Goal: Feedback & Contribution: Leave review/rating

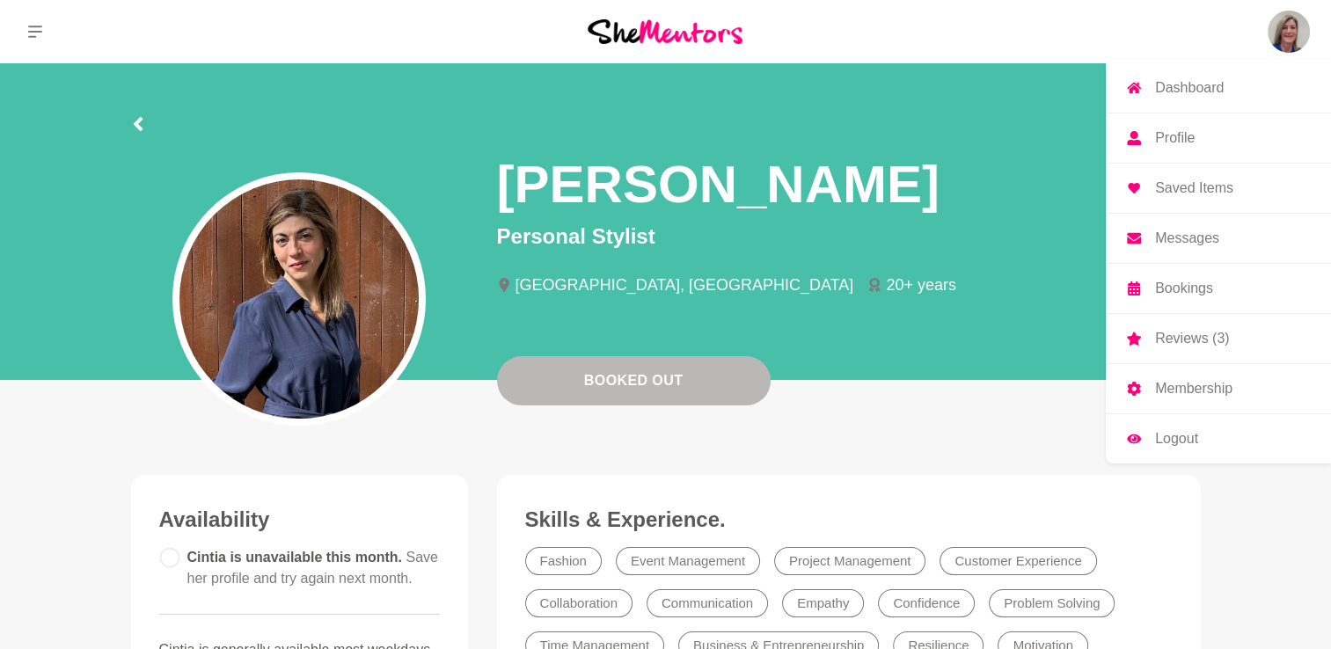
click at [1194, 339] on p "Reviews (3)" at bounding box center [1192, 339] width 74 height 14
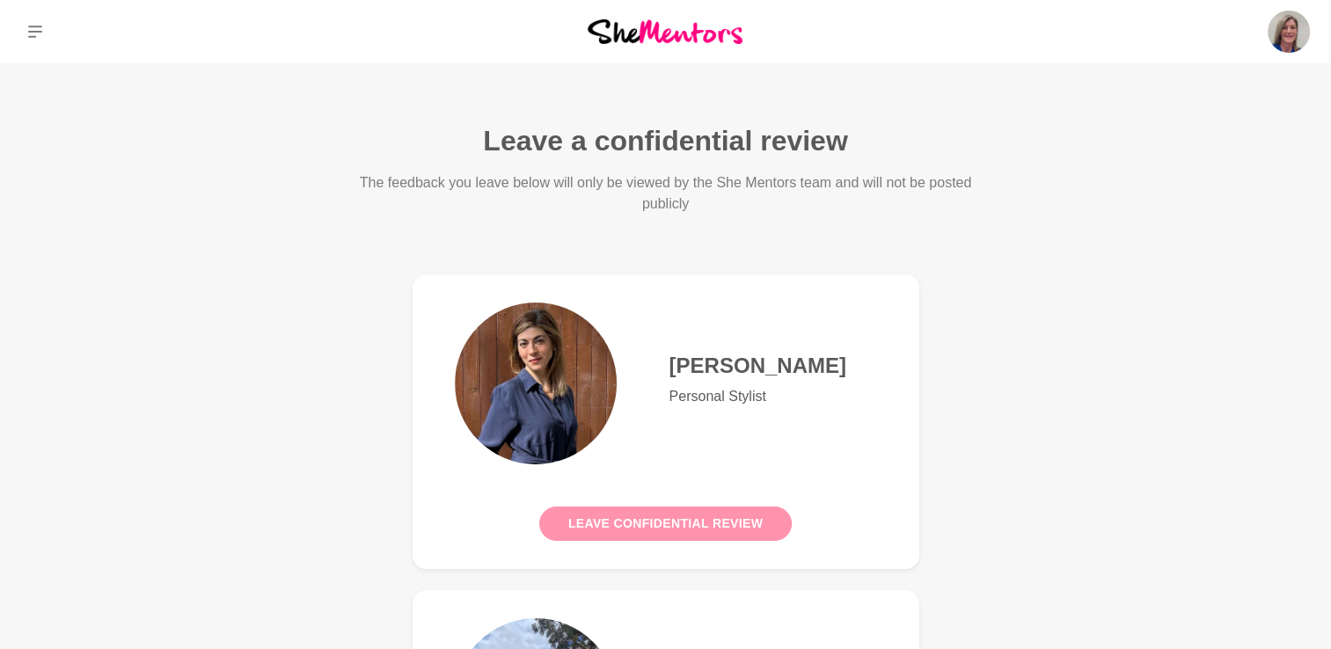
click at [705, 522] on button "Leave confidential review" at bounding box center [665, 524] width 252 height 34
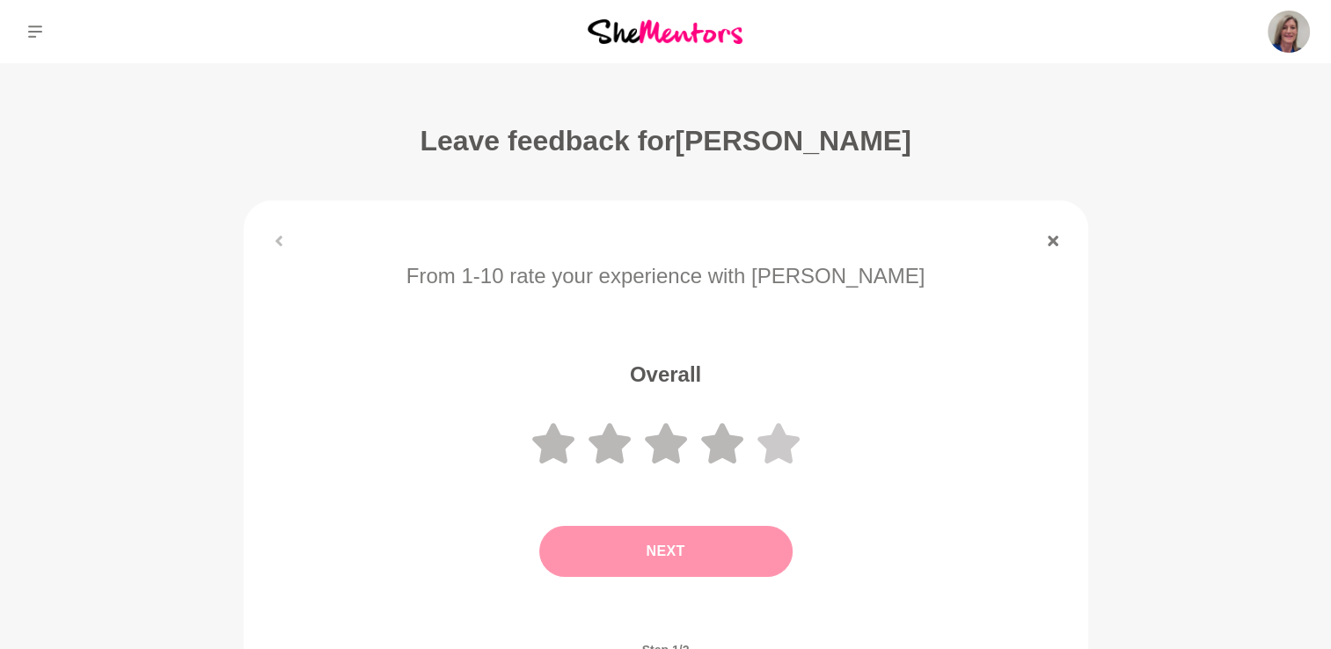
click at [776, 438] on icon at bounding box center [778, 443] width 42 height 40
click at [683, 551] on button "Next" at bounding box center [665, 551] width 253 height 51
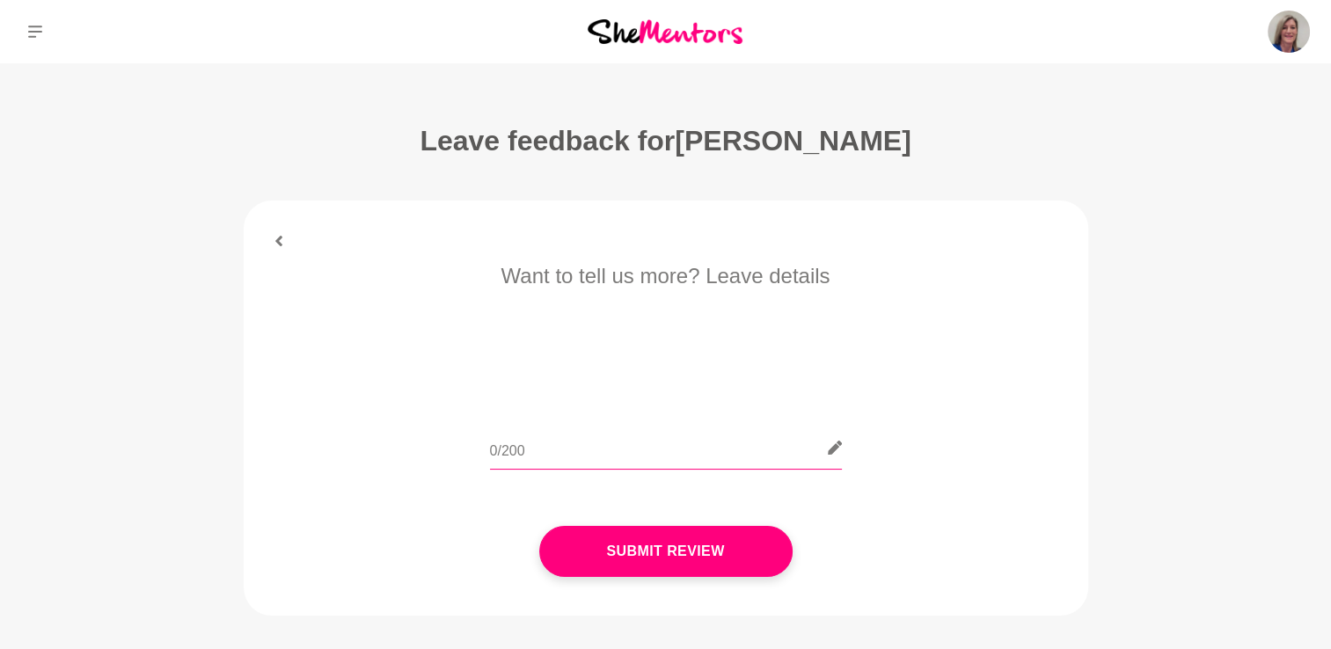
click at [536, 451] on input "text" at bounding box center [666, 448] width 352 height 43
click at [653, 451] on input "Thanks for your style tips and shared" at bounding box center [666, 448] width 352 height 43
click at [737, 449] on input "Thanks for your style tips and shared" at bounding box center [666, 448] width 352 height 43
click at [780, 449] on input "Thanks for your style tips and shared challenges of being a mid life woman and …" at bounding box center [666, 448] width 352 height 43
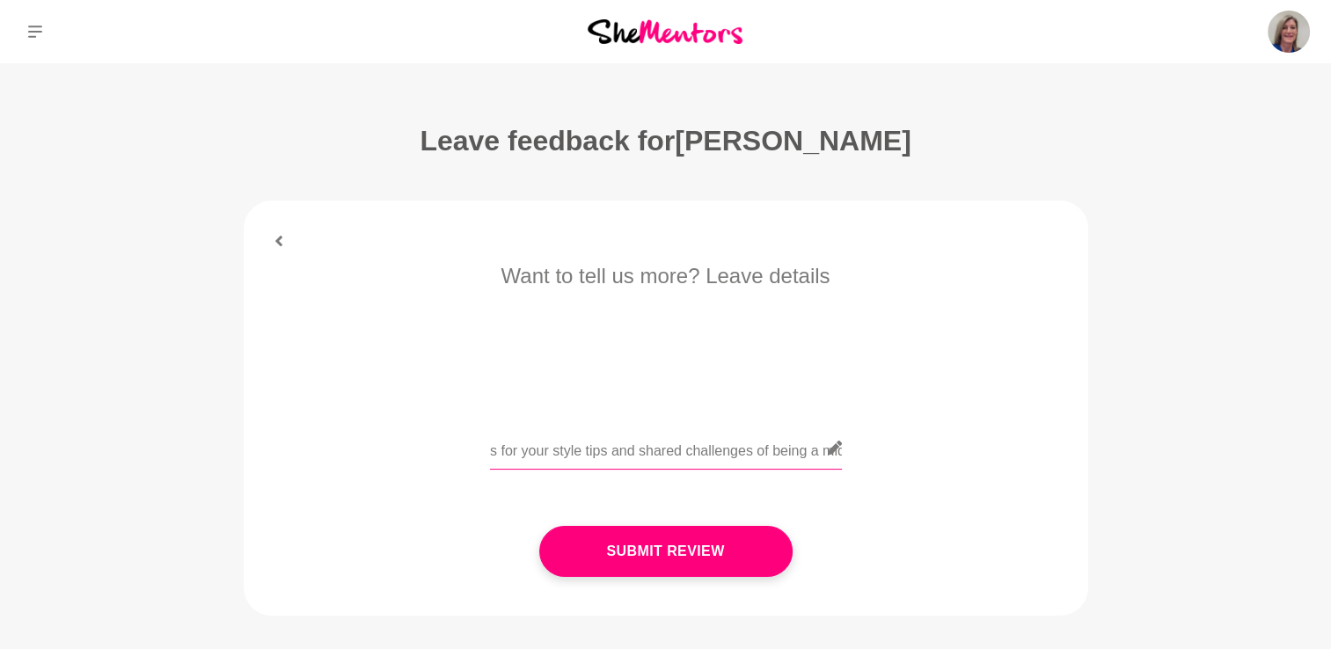
scroll to position [0, 0]
click at [578, 450] on input "Cintia, thanks for your style tips and shared challenges of being a mid life wo…" at bounding box center [666, 448] width 352 height 43
drag, startPoint x: 763, startPoint y: 449, endPoint x: 707, endPoint y: 463, distance: 57.2
click at [707, 463] on input "Cintia, thanks so much for your style tips and shared challenges of being a mid…" at bounding box center [666, 448] width 352 height 43
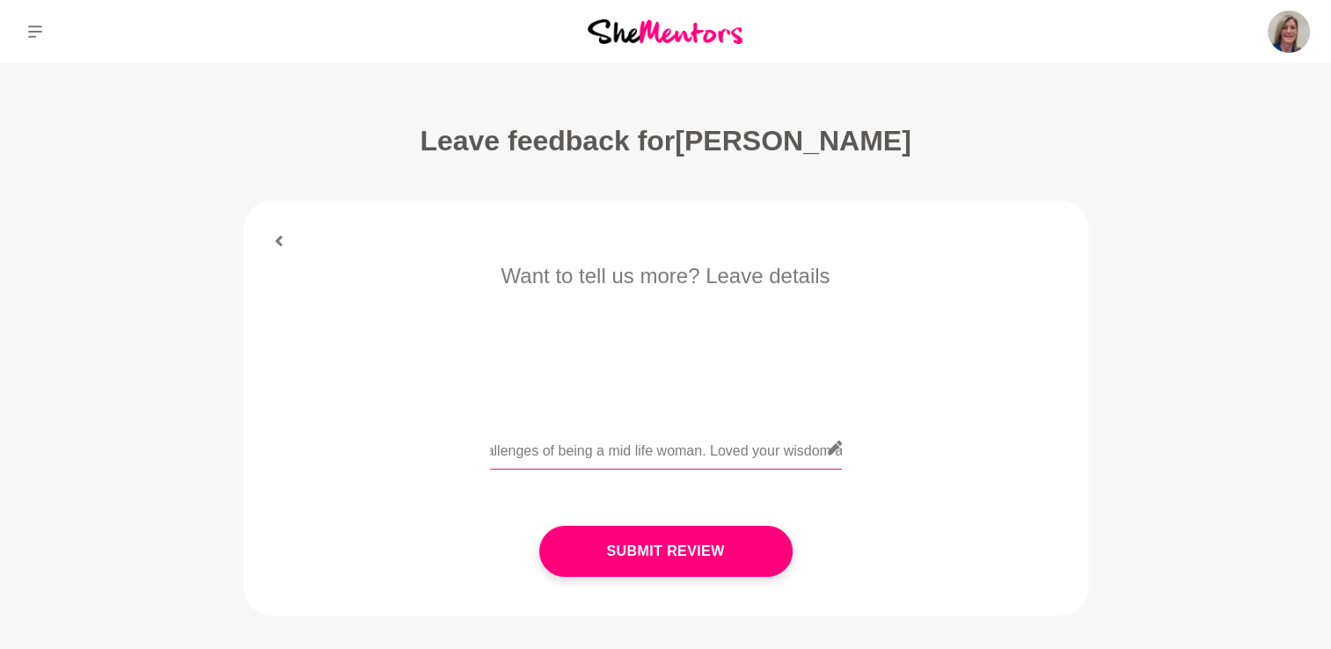
click at [725, 454] on input "Cintia, thanks so much for your style tips and shared challenges of being a mid…" at bounding box center [666, 448] width 352 height 43
paste input "and changing fashion style to suit"
click at [634, 453] on input "Cintia, thanks so much for your style tips and shared challenges of being a mid…" at bounding box center [666, 448] width 352 height 43
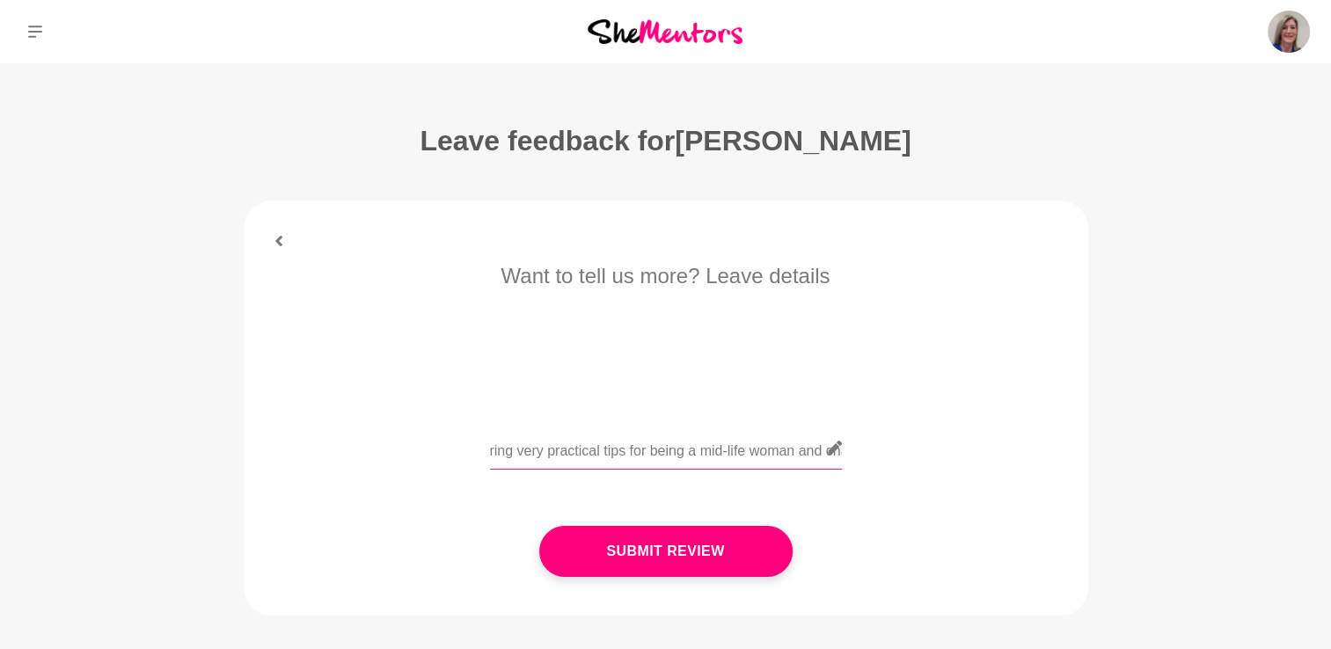
scroll to position [0, 836]
click at [814, 452] on input "Cintia, thanks so much for your style tips and shared challenges of being a mid…" at bounding box center [666, 448] width 352 height 43
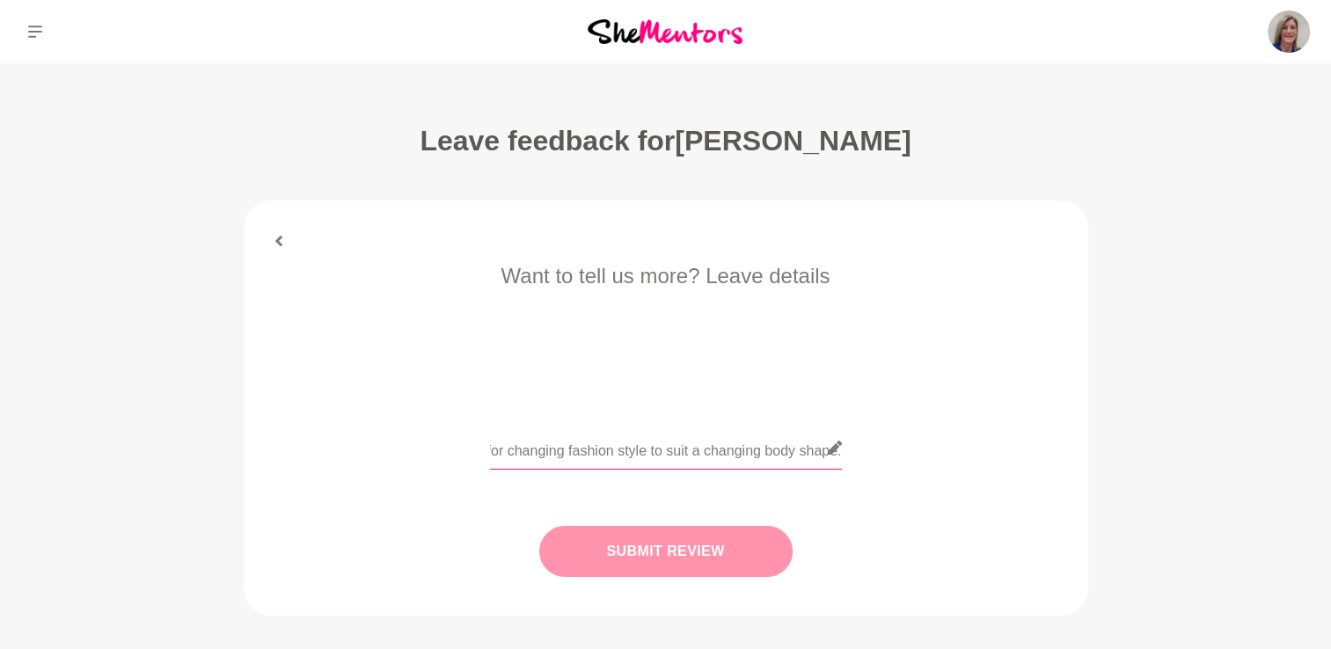
type input "Cintia, thanks so much for your style tips and shared challenges of being a mid…"
click at [694, 552] on button "Submit Review" at bounding box center [665, 551] width 253 height 51
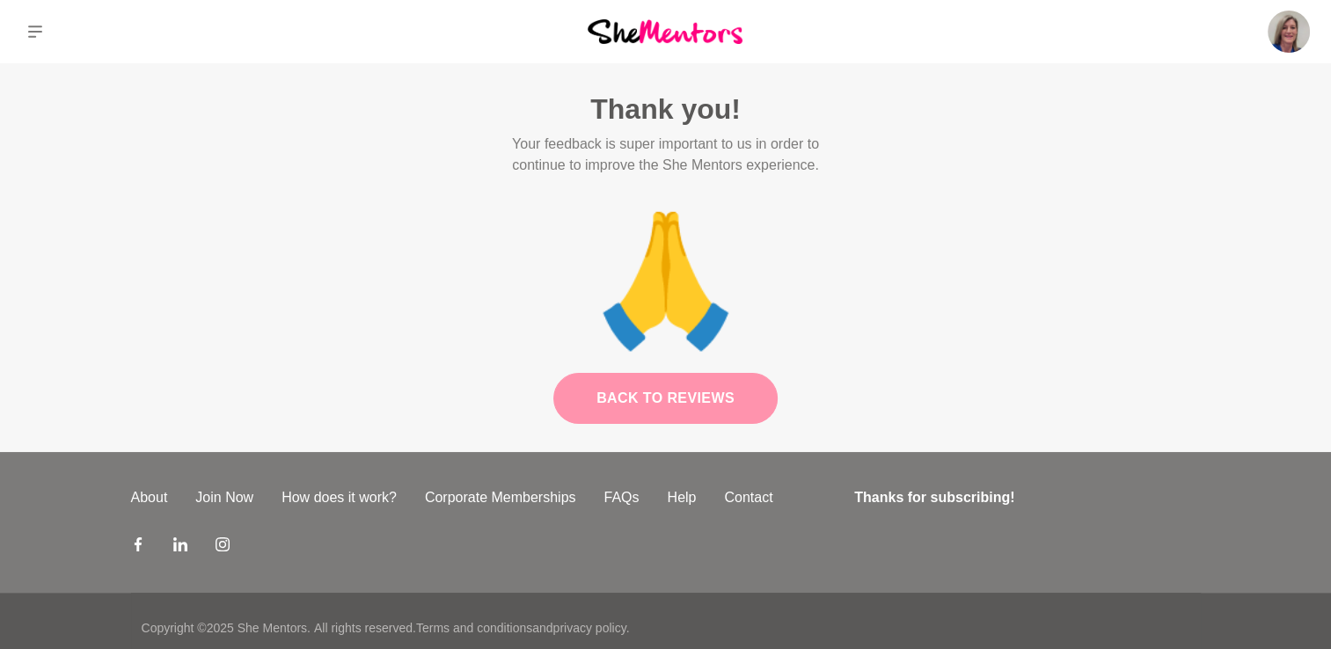
click at [708, 392] on link "Back to Reviews" at bounding box center [665, 398] width 224 height 51
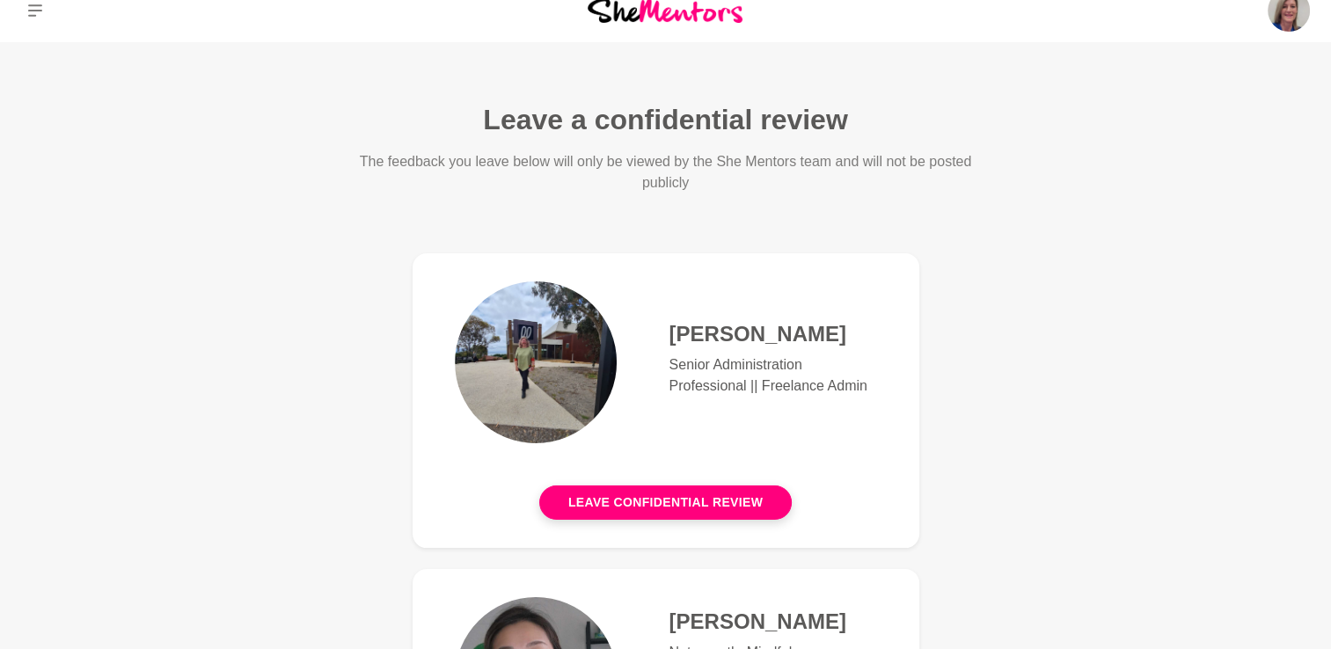
scroll to position [14, 0]
